Goal: Task Accomplishment & Management: Manage account settings

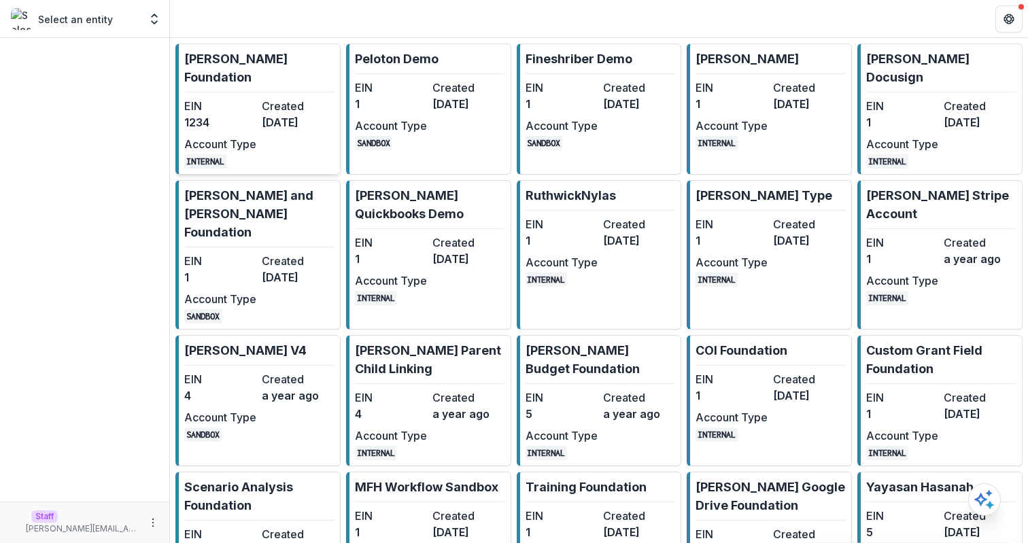
click at [275, 71] on link "[PERSON_NAME] Foundation EIN 1234 Created [DATE] Account Type INTERNAL" at bounding box center [257, 109] width 165 height 131
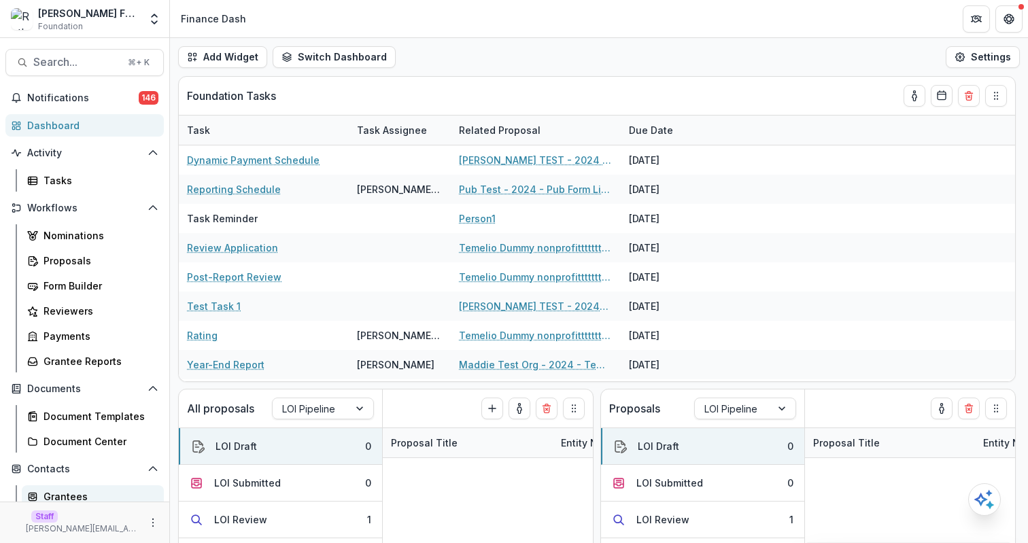
click at [95, 490] on div "Grantees" at bounding box center [98, 497] width 109 height 14
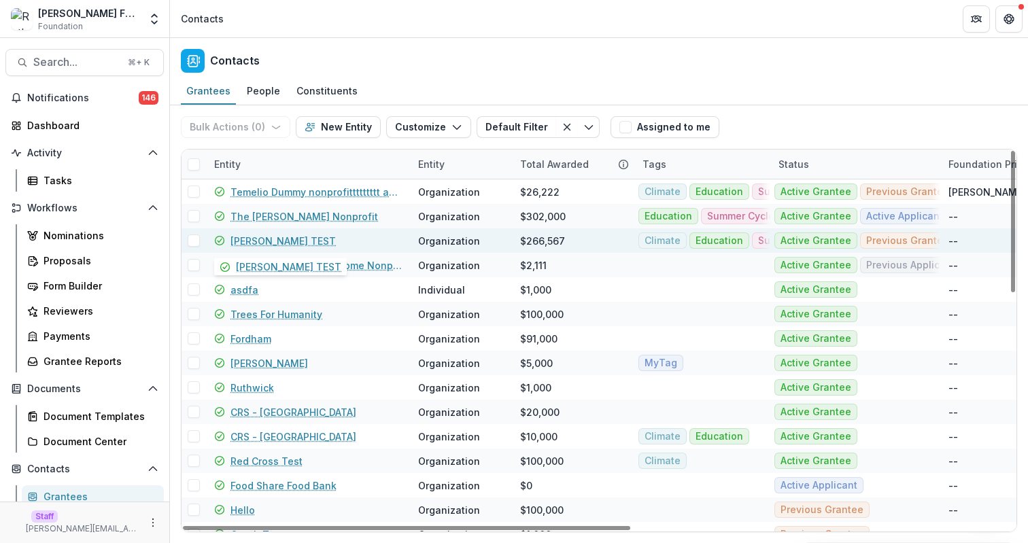
click at [276, 237] on link "Ruthwick TEST" at bounding box center [283, 241] width 105 height 14
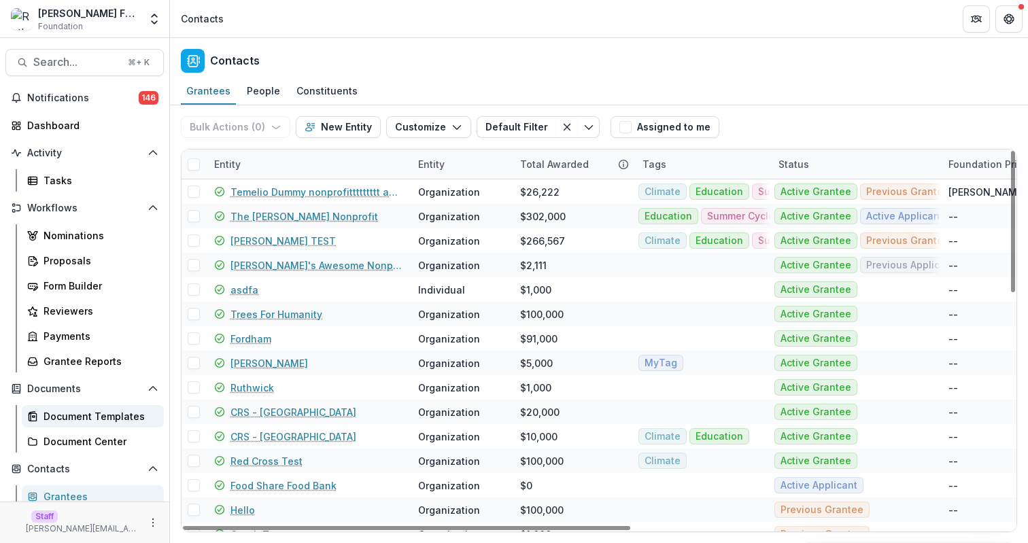
click at [114, 420] on div "Document Templates" at bounding box center [98, 416] width 109 height 14
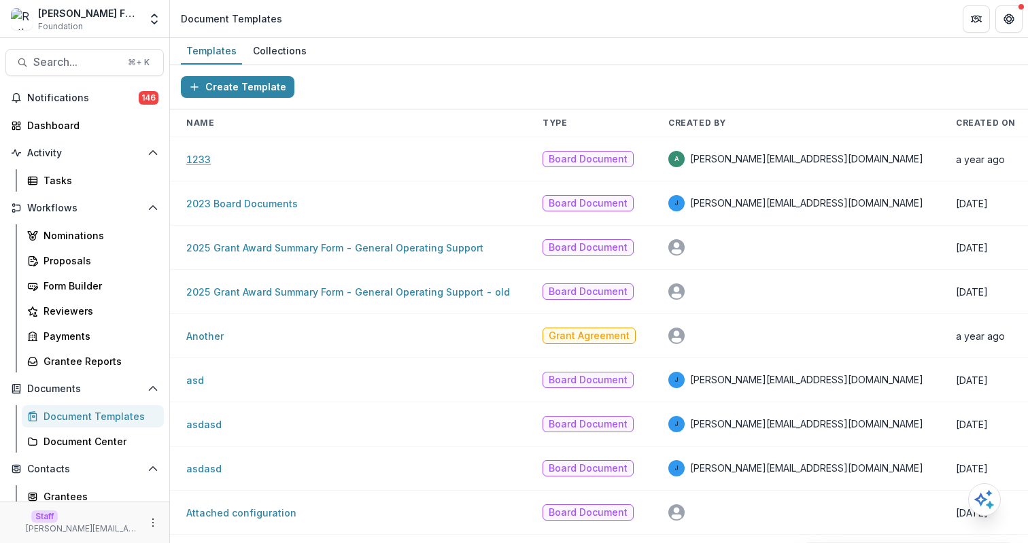
click at [199, 159] on link "1233" at bounding box center [198, 160] width 24 height 12
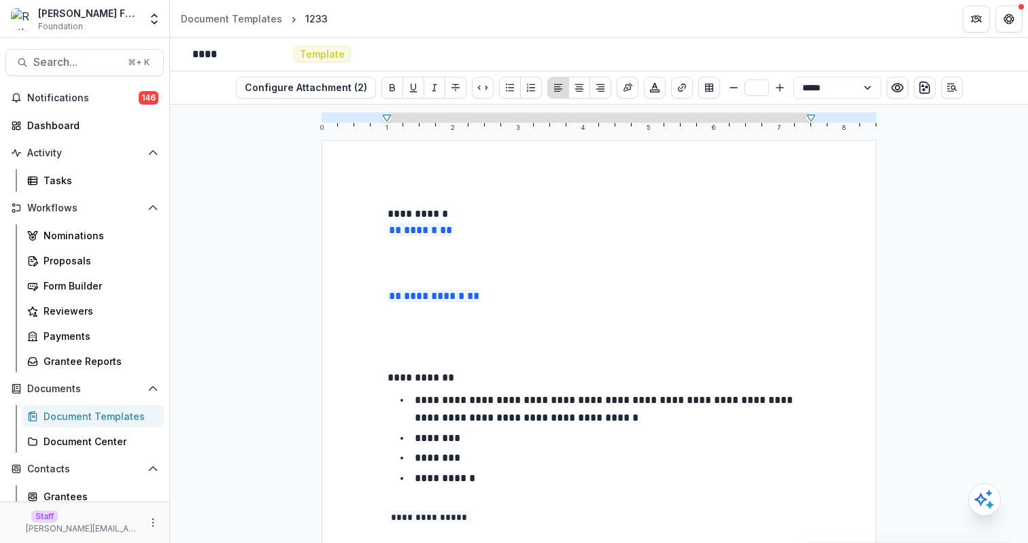
click at [564, 265] on p at bounding box center [599, 264] width 423 height 16
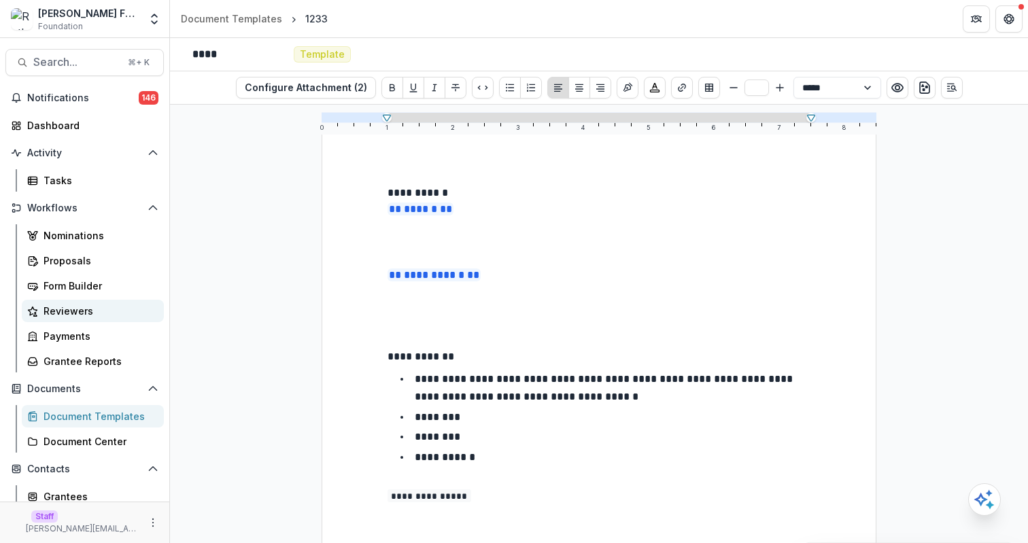
click at [108, 311] on div "Reviewers" at bounding box center [98, 311] width 109 height 14
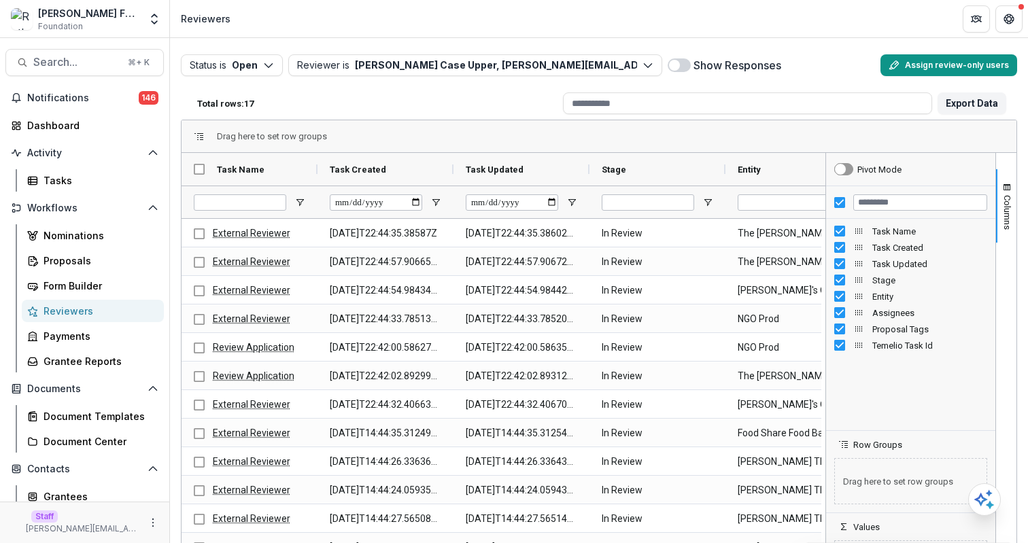
click at [971, 71] on button "Assign review-only users" at bounding box center [949, 65] width 137 height 22
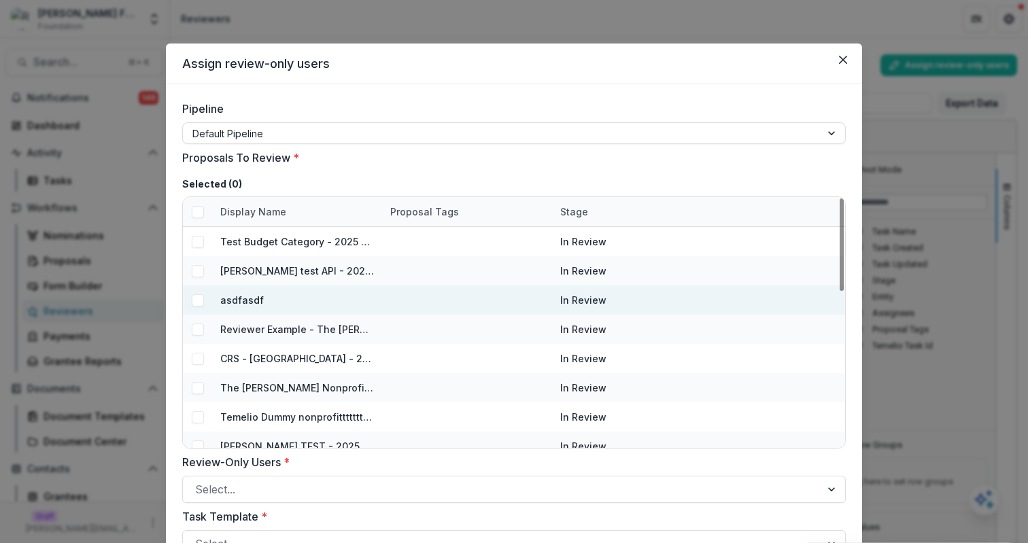
scroll to position [16, 0]
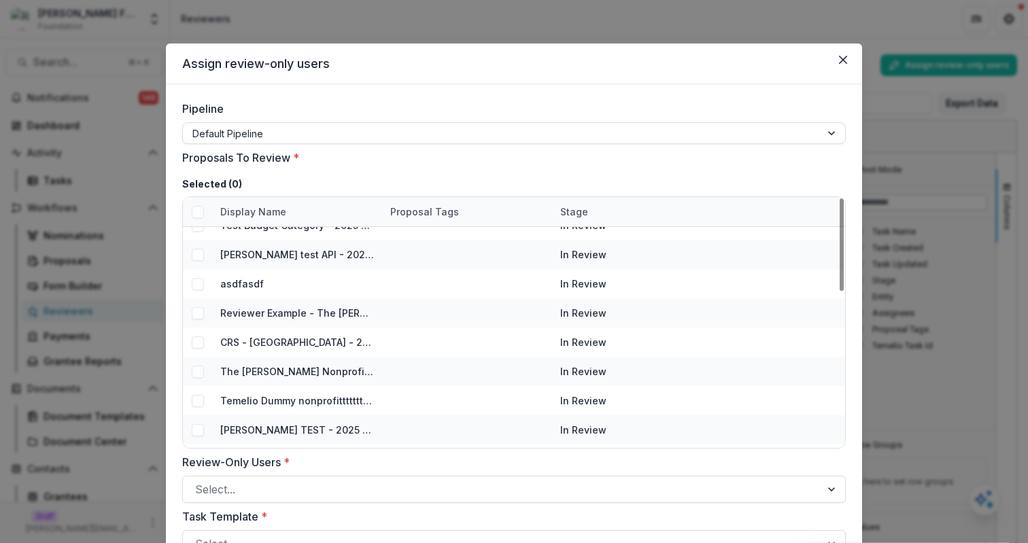
click at [988, 131] on div "Assign review-only users Pipeline Default Pipeline Proposals To Review * Select…" at bounding box center [514, 271] width 1028 height 543
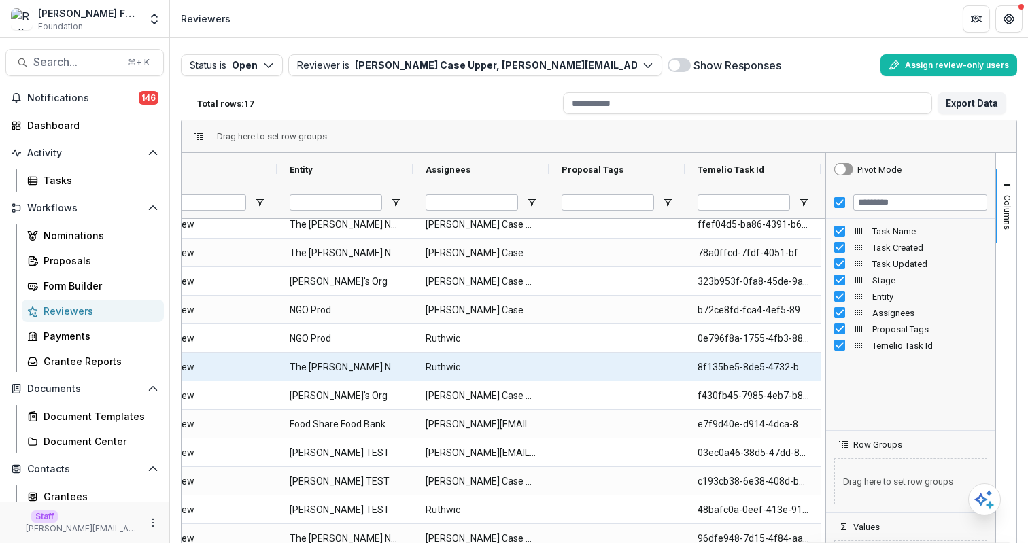
scroll to position [0, 28]
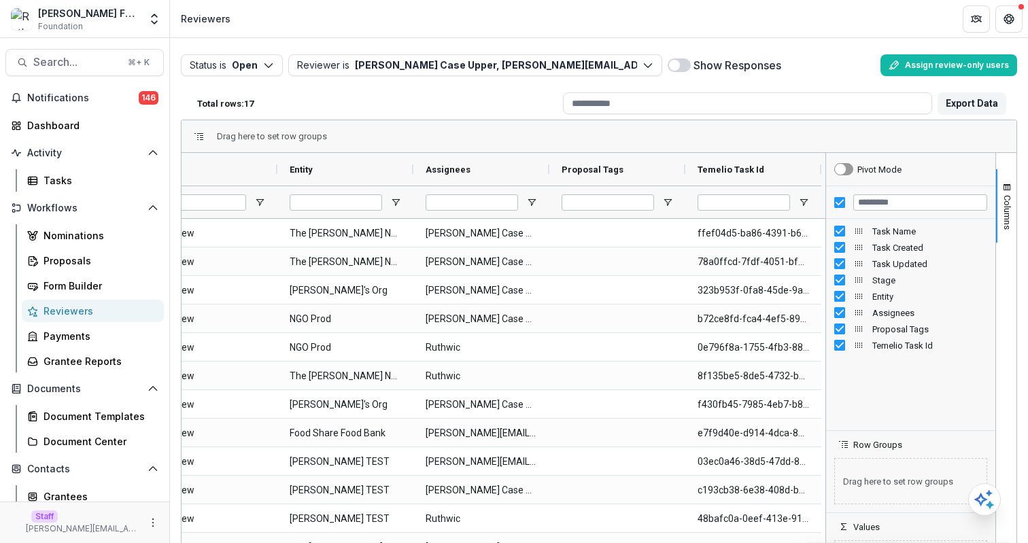
click at [674, 61] on span at bounding box center [674, 65] width 11 height 11
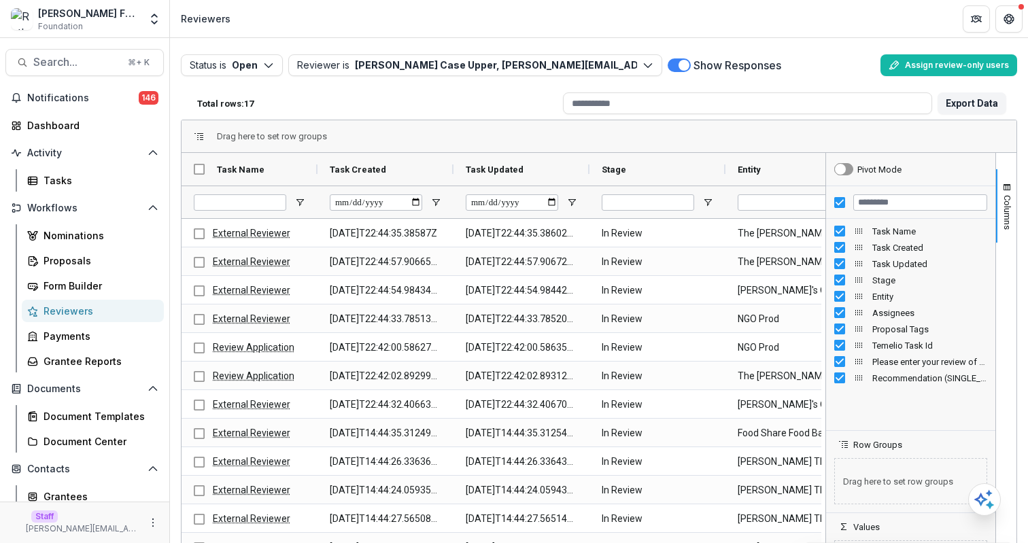
click at [683, 65] on span at bounding box center [684, 65] width 11 height 11
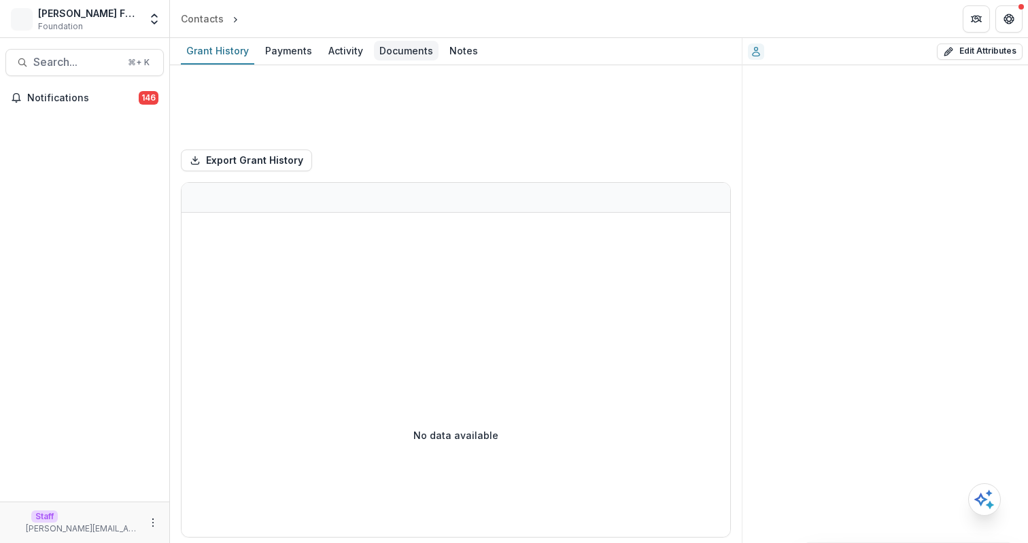
click at [397, 41] on div "Documents" at bounding box center [406, 51] width 65 height 20
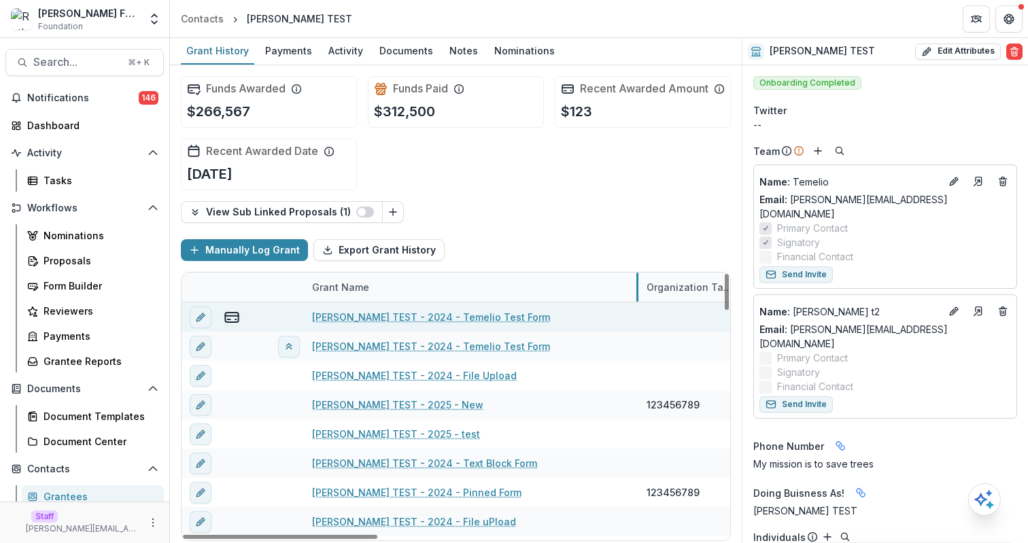
drag, startPoint x: 472, startPoint y: 306, endPoint x: 636, endPoint y: 316, distance: 164.8
